Goal: Task Accomplishment & Management: Use online tool/utility

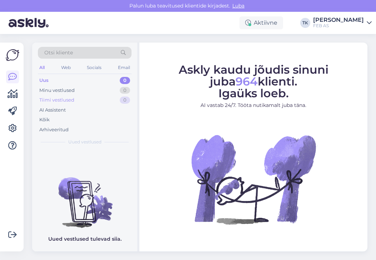
click at [70, 101] on div "Tiimi vestlused" at bounding box center [56, 100] width 35 height 7
click at [66, 115] on div "Kõik" at bounding box center [85, 120] width 94 height 10
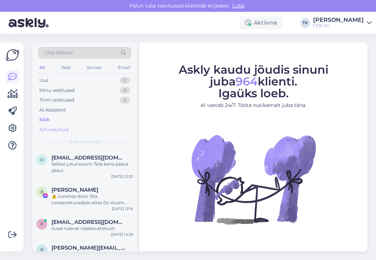
click at [62, 126] on div "Arhiveeritud" at bounding box center [53, 129] width 29 height 7
click at [59, 160] on span "[EMAIL_ADDRESS][DOMAIN_NAME]" at bounding box center [89, 158] width 74 height 6
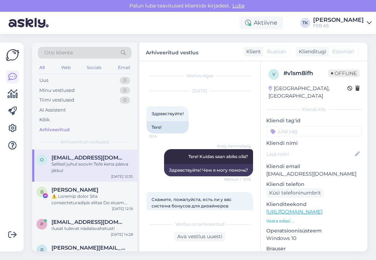
scroll to position [221, 0]
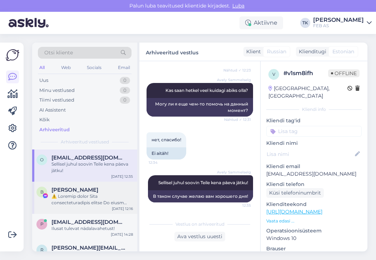
click at [58, 193] on div at bounding box center [93, 199] width 82 height 13
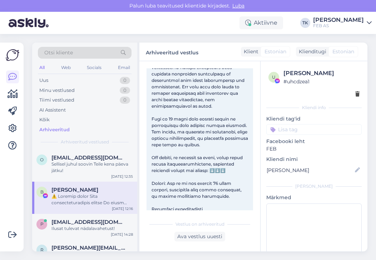
scroll to position [169, 0]
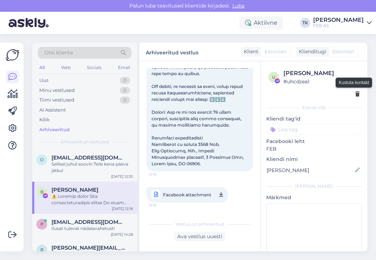
click at [357, 93] on icon at bounding box center [358, 94] width 4 height 5
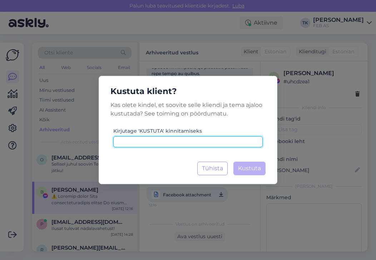
click at [205, 142] on input at bounding box center [188, 141] width 150 height 11
type input "KUSTUTA"
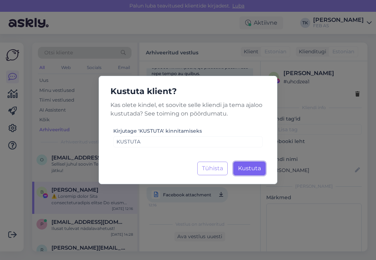
click at [246, 165] on span "Kustuta" at bounding box center [249, 168] width 23 height 7
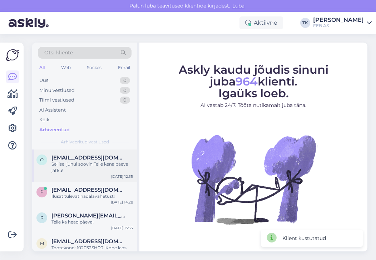
click at [77, 166] on div "Sellisel juhul soovin Teile kena päeva jätku!" at bounding box center [93, 167] width 82 height 13
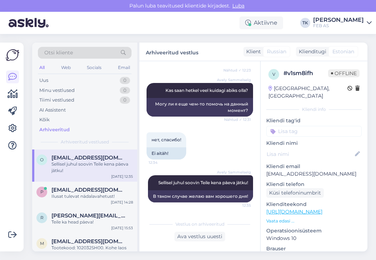
scroll to position [221, 0]
click at [12, 93] on icon at bounding box center [13, 94] width 10 height 9
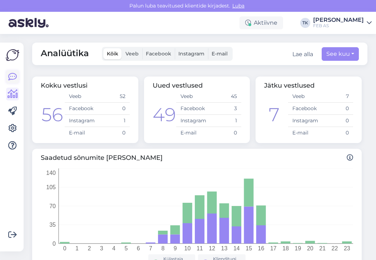
click at [14, 77] on icon at bounding box center [12, 77] width 9 height 9
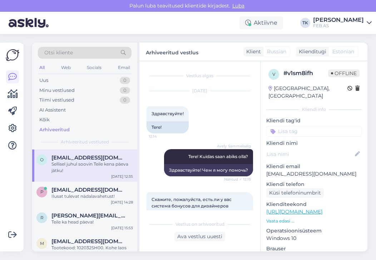
scroll to position [221, 0]
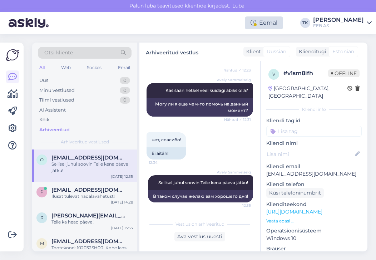
click at [273, 25] on div "Eemal" at bounding box center [264, 22] width 38 height 13
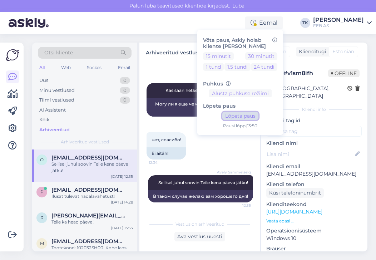
click at [248, 116] on button "Lõpeta paus" at bounding box center [241, 116] width 36 height 8
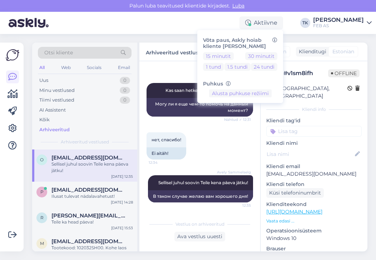
click at [179, 26] on div "Aktiivne Võta paus, Askly hoiab kliente [PERSON_NAME] 15 minutit 30 minutit 1 t…" at bounding box center [188, 23] width 376 height 22
